Goal: Use online tool/utility: Use online tool/utility

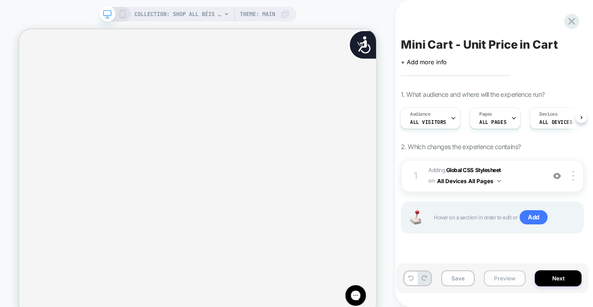
click at [494, 275] on button "Preview" at bounding box center [505, 278] width 42 height 16
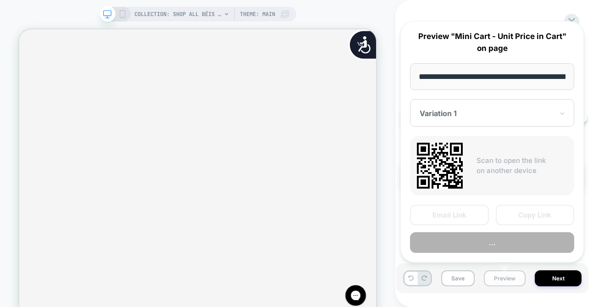
scroll to position [0, 58]
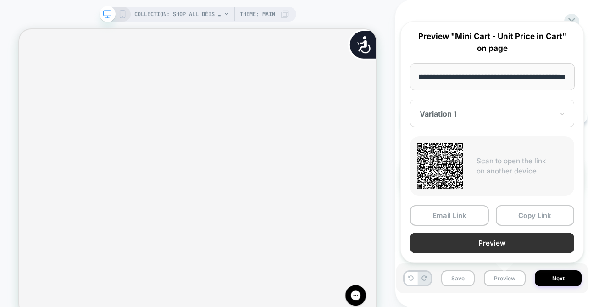
click at [475, 238] on button "Preview" at bounding box center [492, 242] width 164 height 21
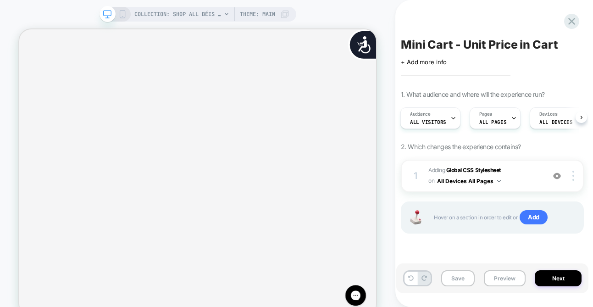
scroll to position [0, 967]
